Goal: Check status: Check status

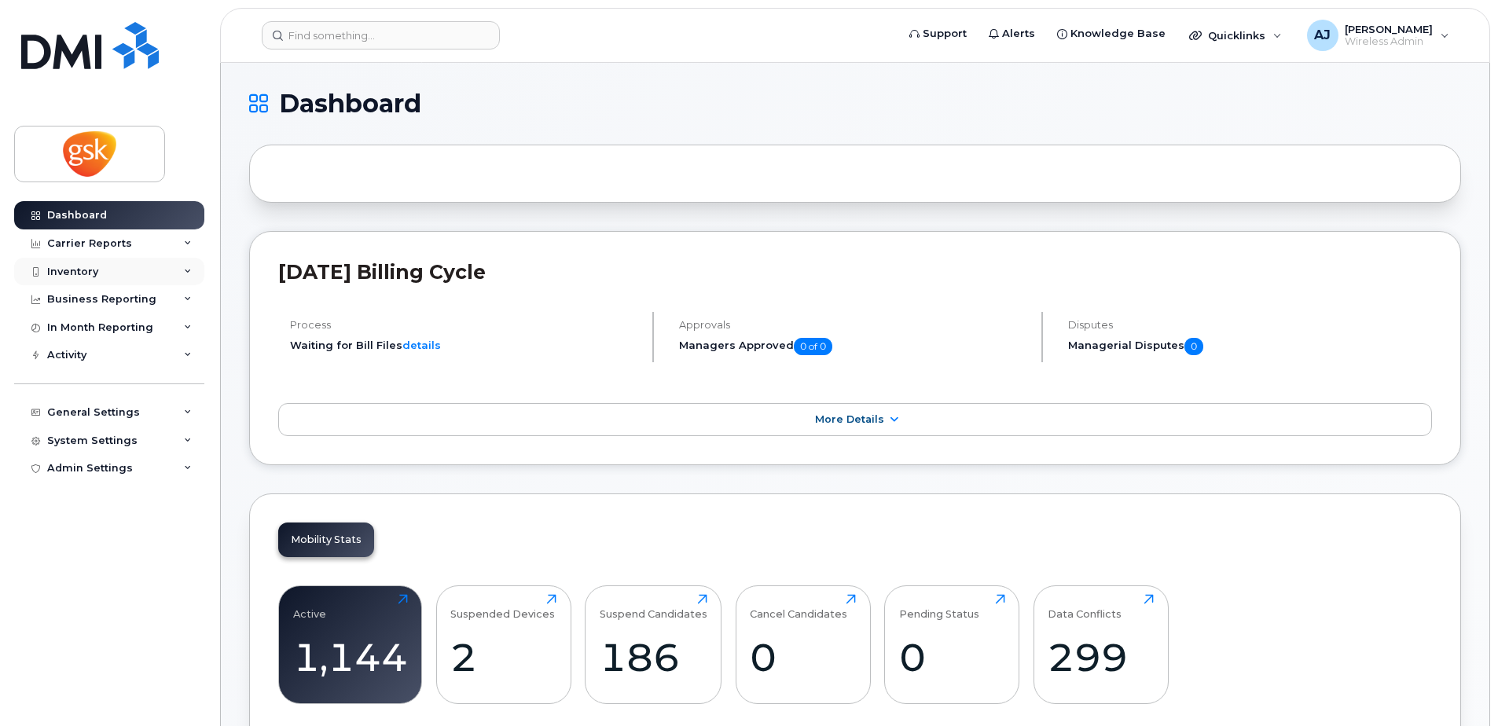
click at [114, 269] on div "Inventory" at bounding box center [109, 272] width 190 height 28
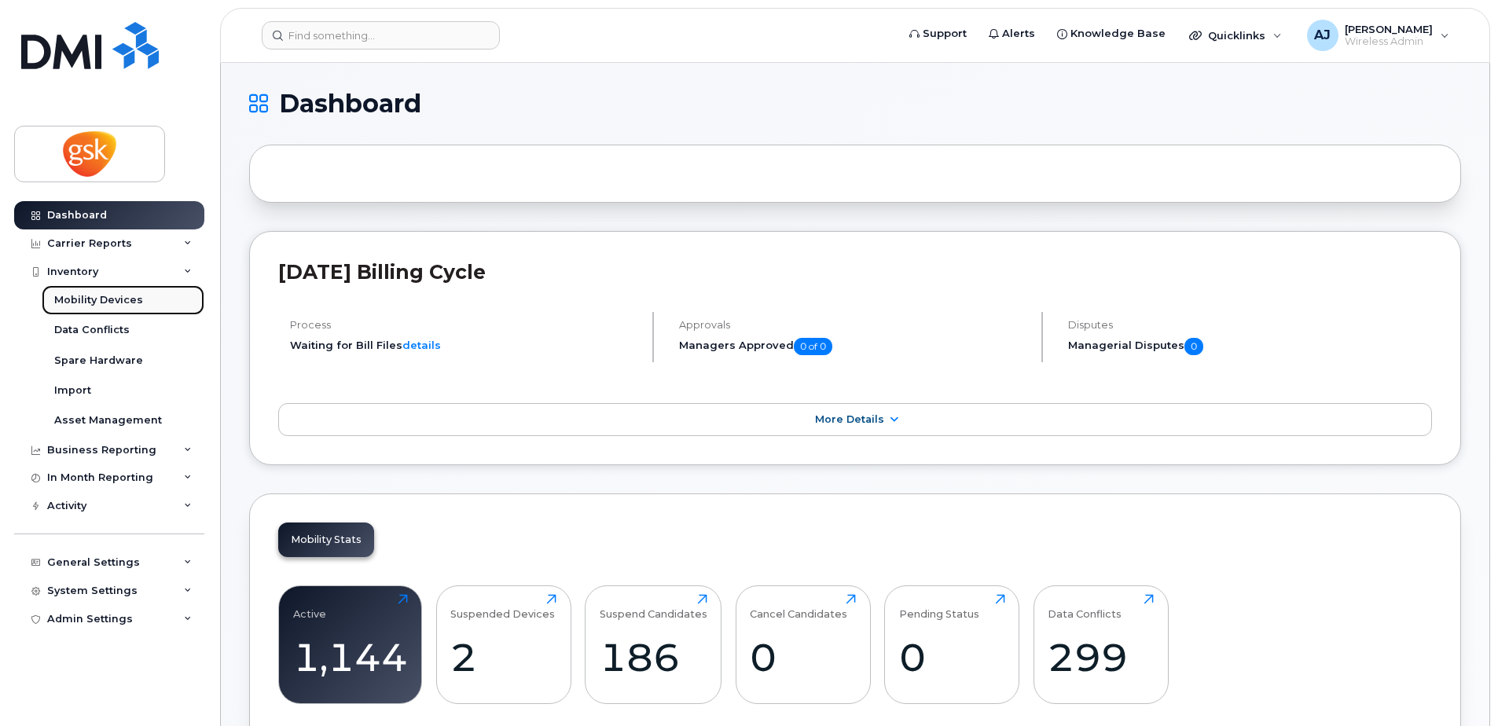
click at [123, 302] on div "Mobility Devices" at bounding box center [98, 300] width 89 height 14
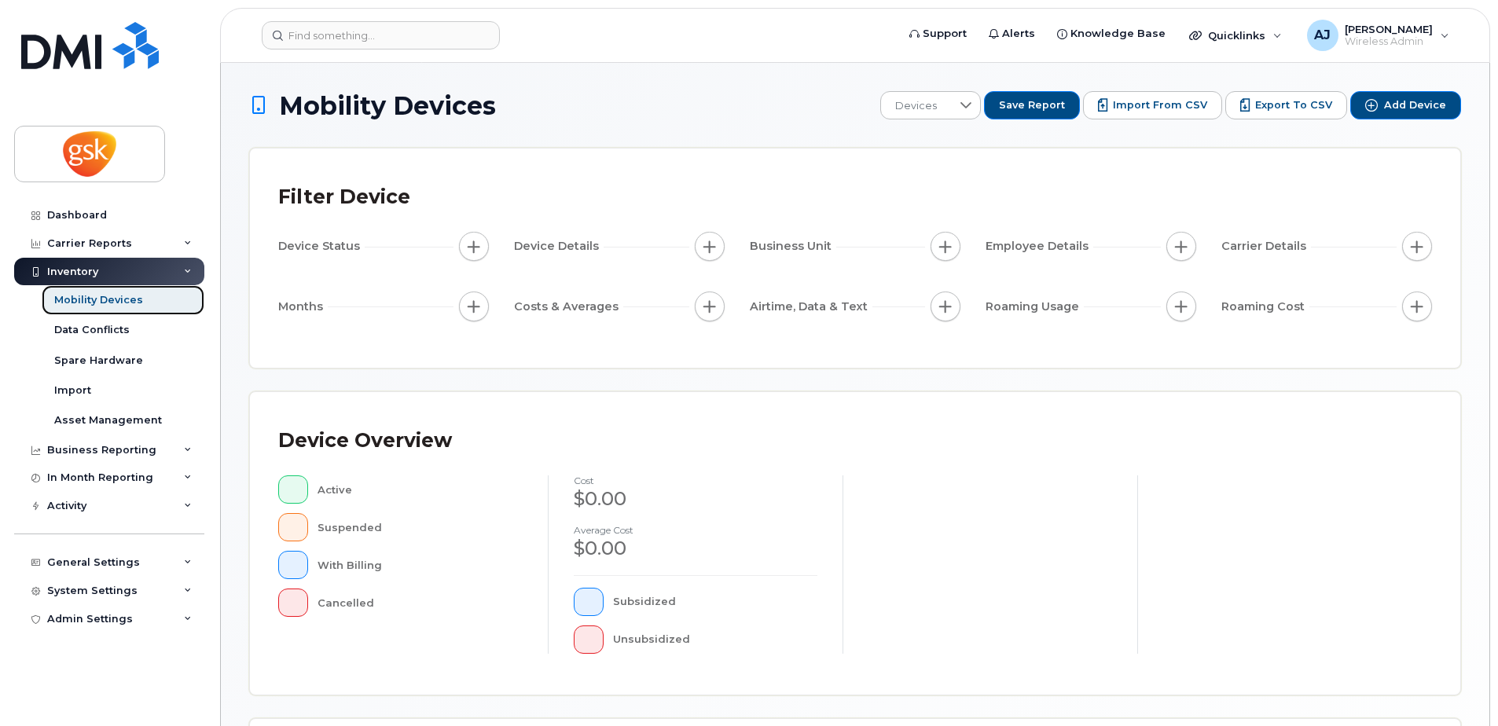
scroll to position [355, 0]
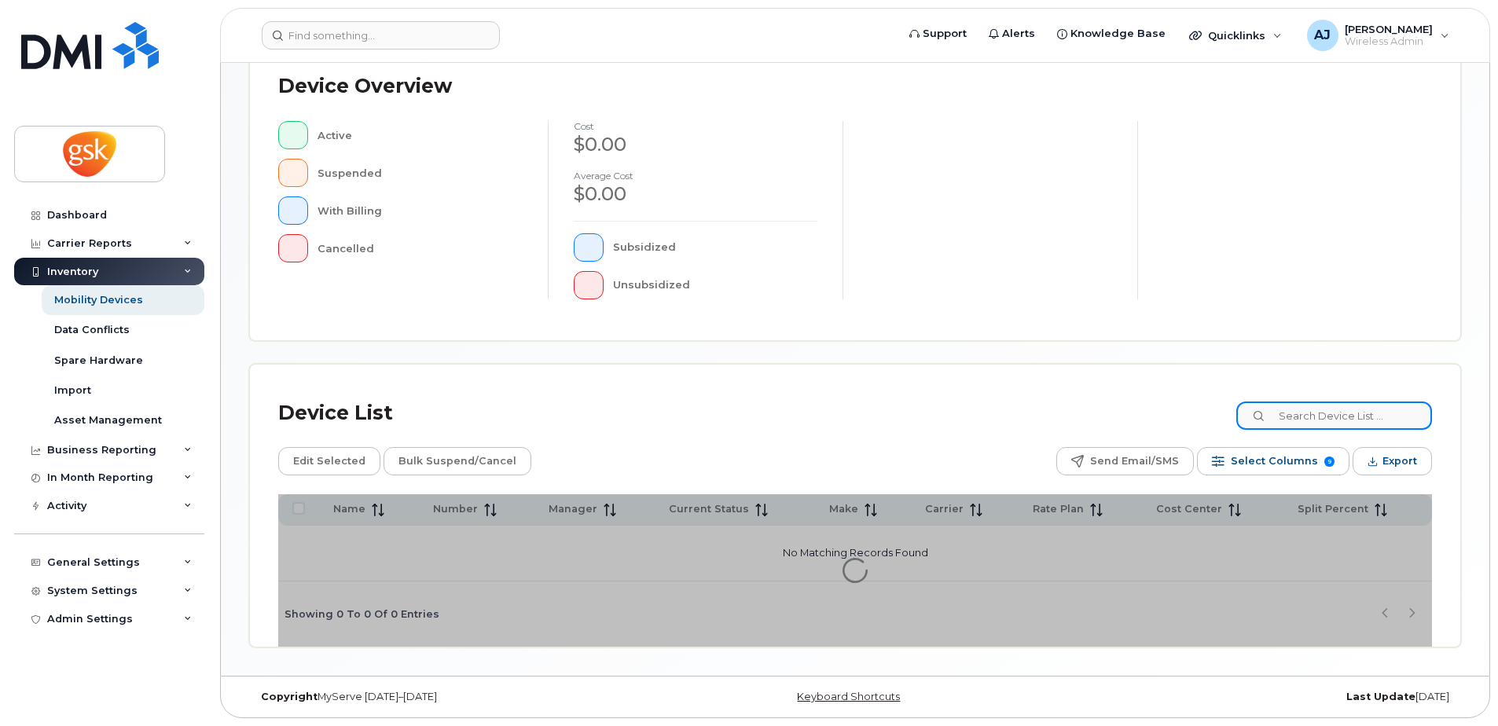
click at [1314, 414] on input at bounding box center [1334, 416] width 196 height 28
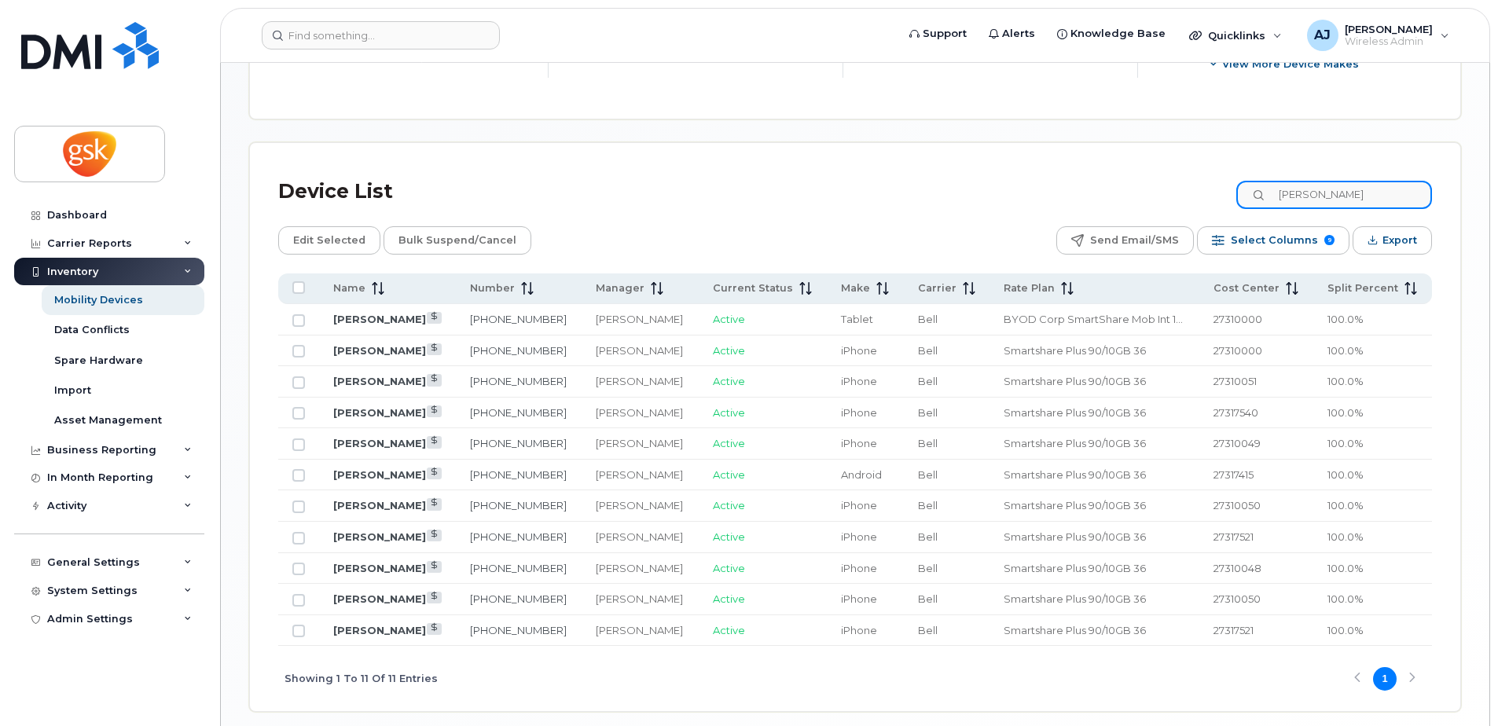
scroll to position [748, 0]
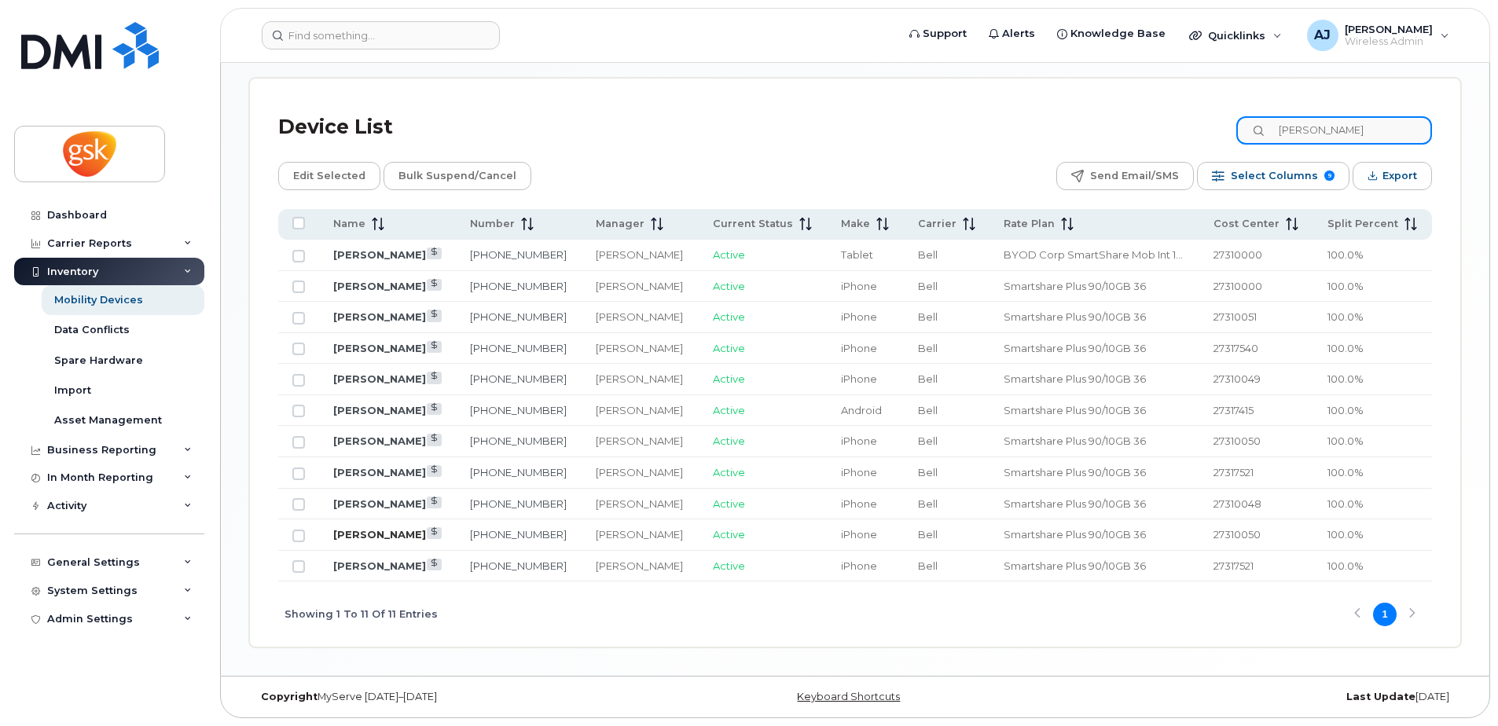
type input "alison"
click at [386, 541] on link "[PERSON_NAME]" at bounding box center [379, 534] width 93 height 13
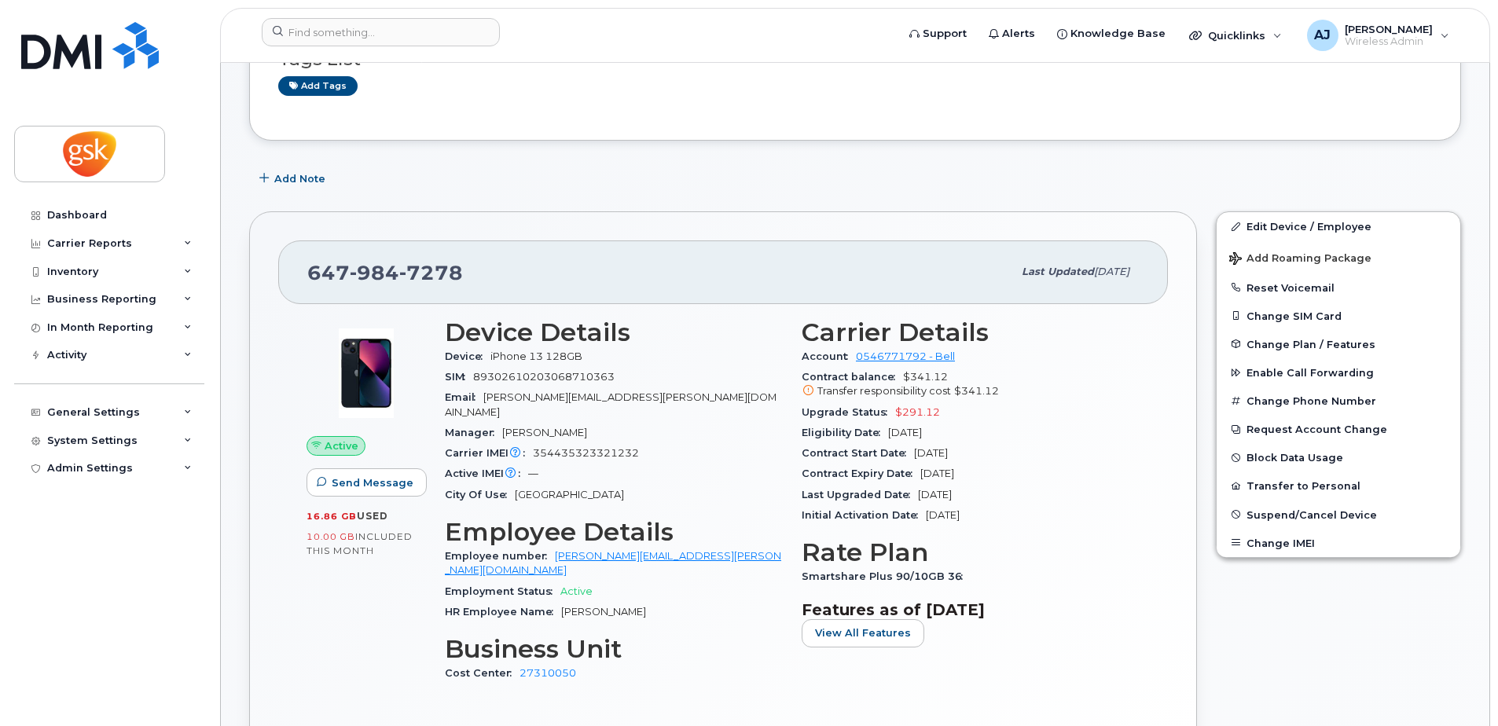
scroll to position [236, 0]
